Goal: Transaction & Acquisition: Purchase product/service

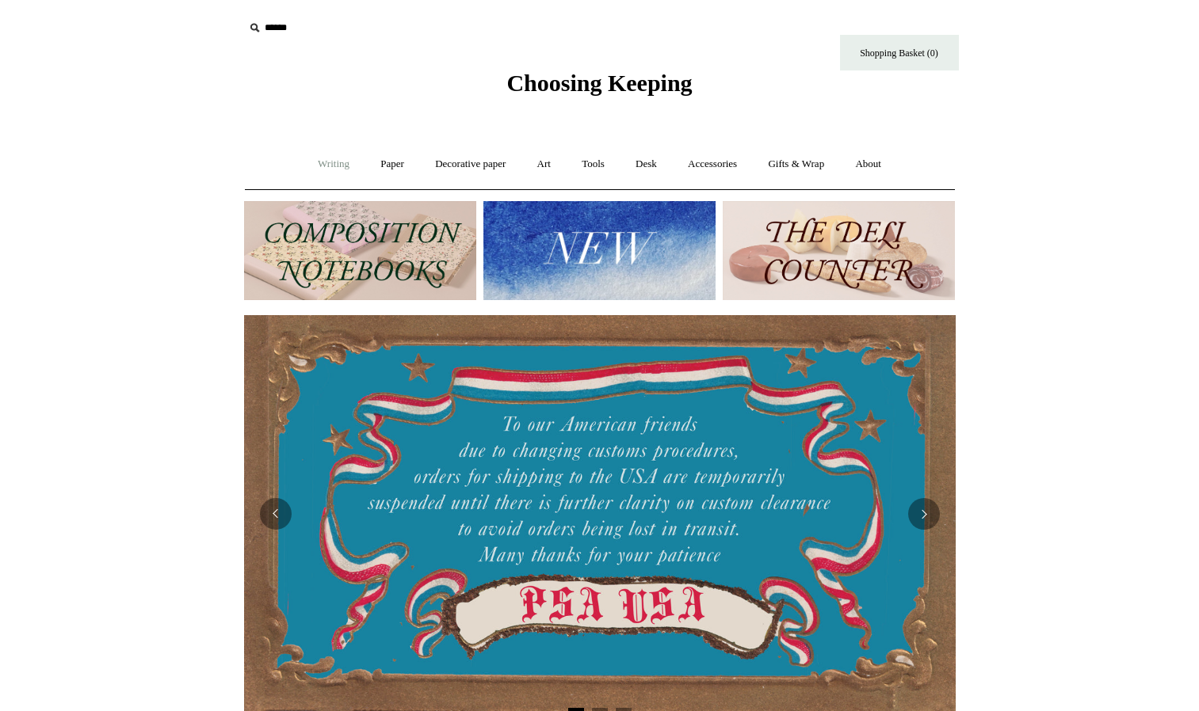
click at [325, 165] on link "Writing +" at bounding box center [333, 164] width 60 height 42
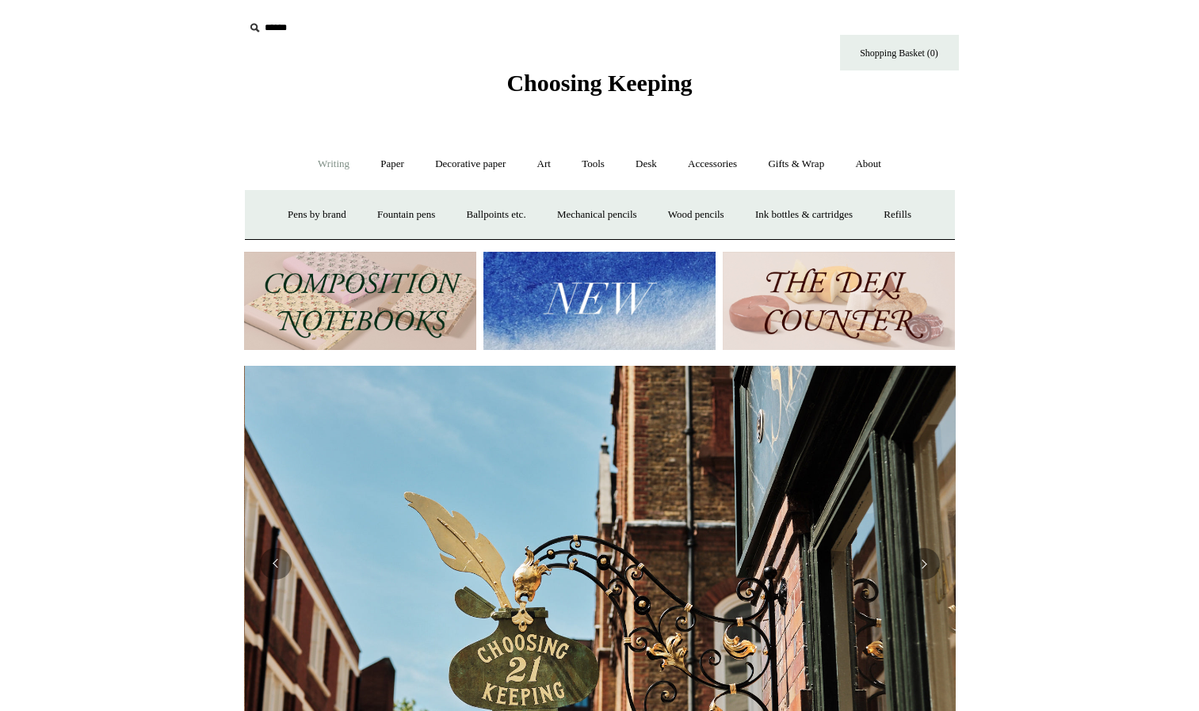
scroll to position [0, 711]
click at [489, 164] on link "Decorative paper +" at bounding box center [470, 164] width 99 height 42
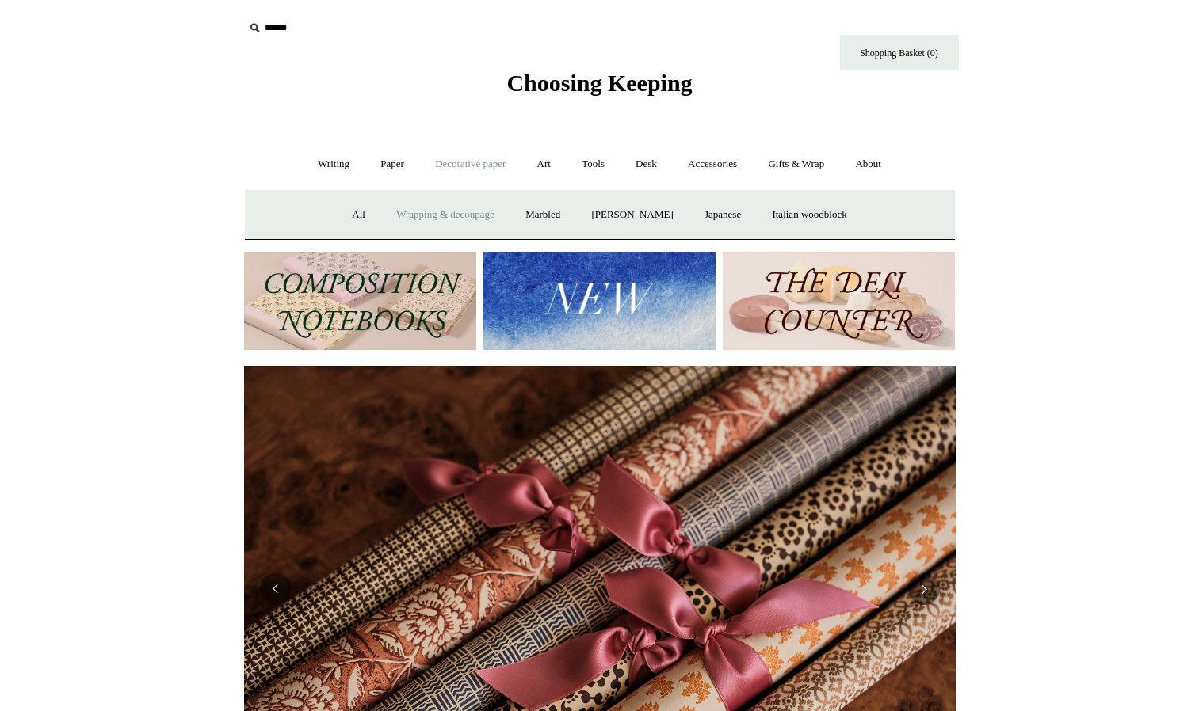
scroll to position [0, 1423]
click at [794, 216] on link "Italian woodblock" at bounding box center [808, 215] width 103 height 42
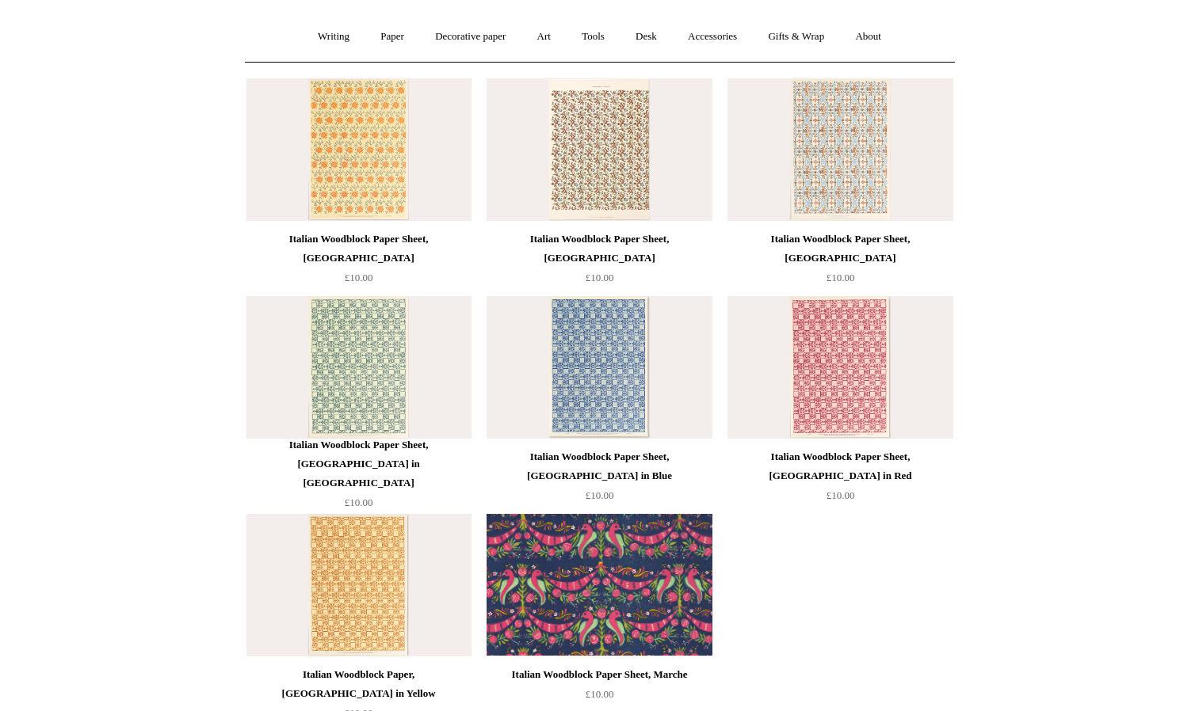
scroll to position [128, 0]
click at [386, 366] on img at bounding box center [358, 366] width 225 height 143
